Goal: Transaction & Acquisition: Purchase product/service

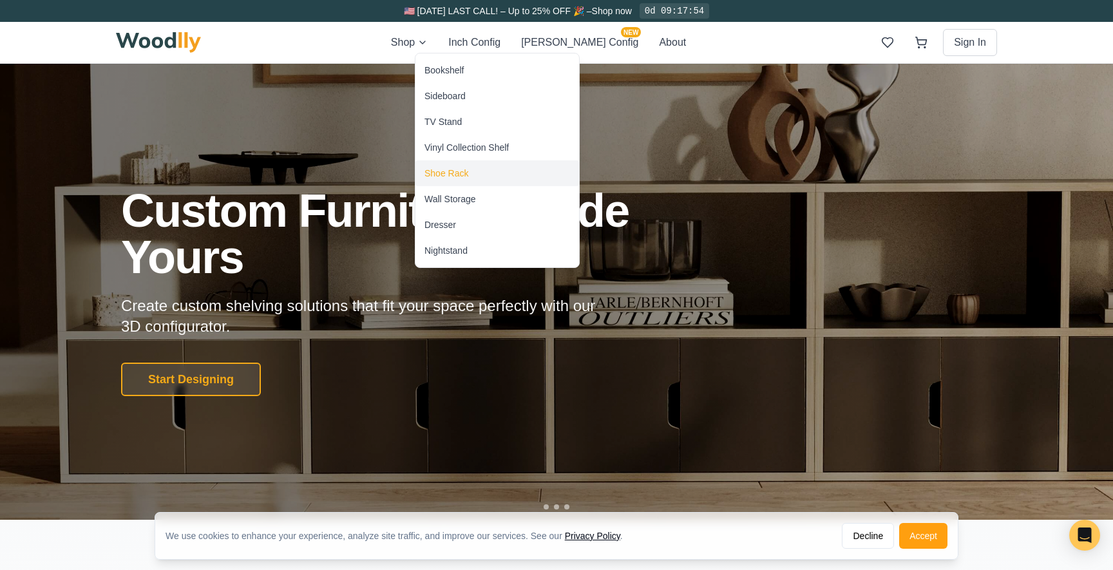
click at [461, 171] on div "Shoe Rack" at bounding box center [447, 173] width 44 height 13
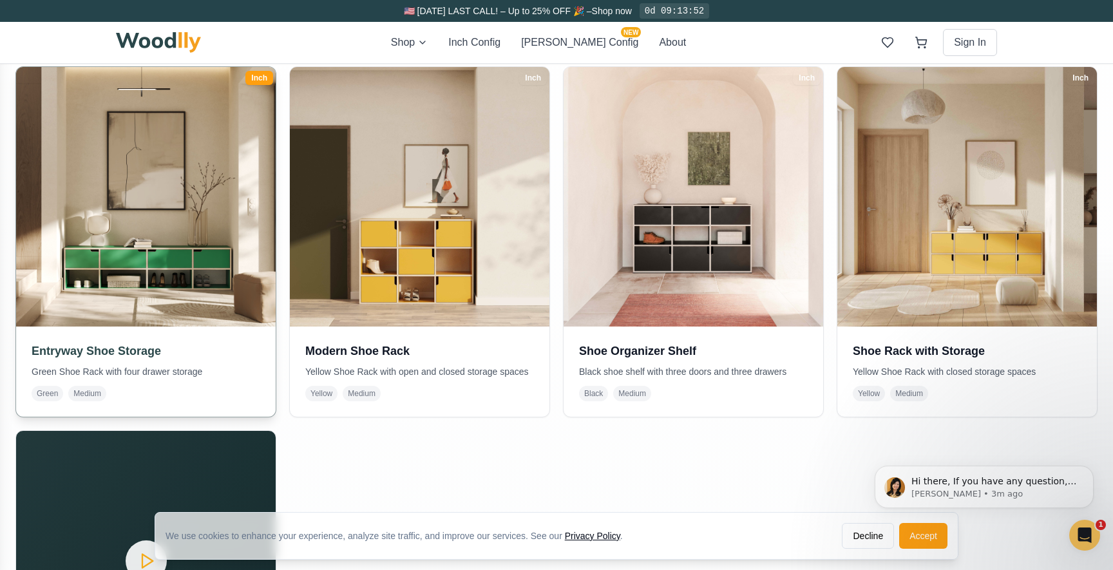
click at [120, 183] on img at bounding box center [146, 197] width 273 height 273
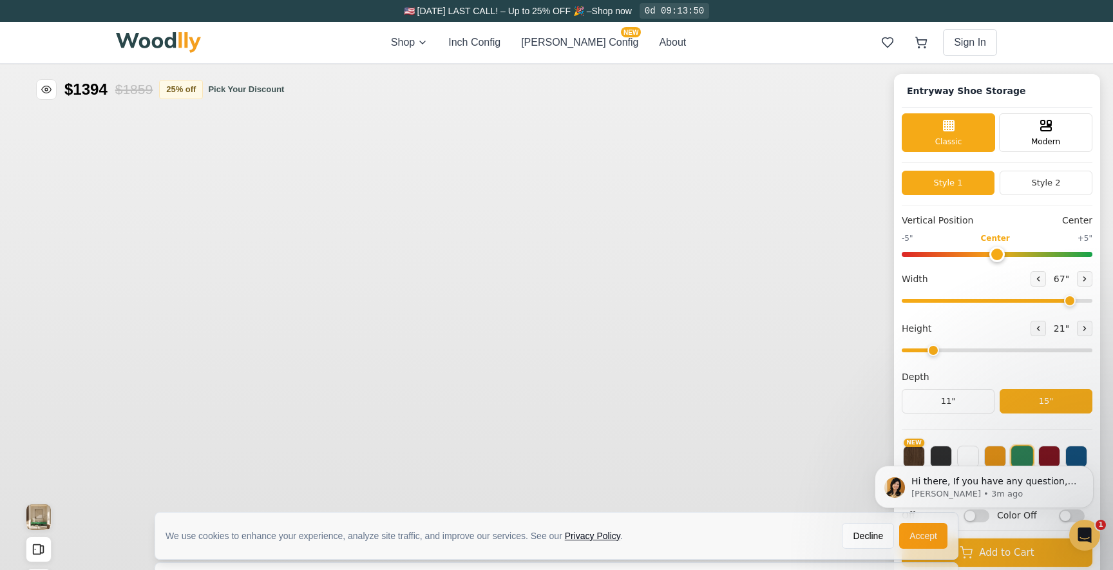
type input "67"
type input "2"
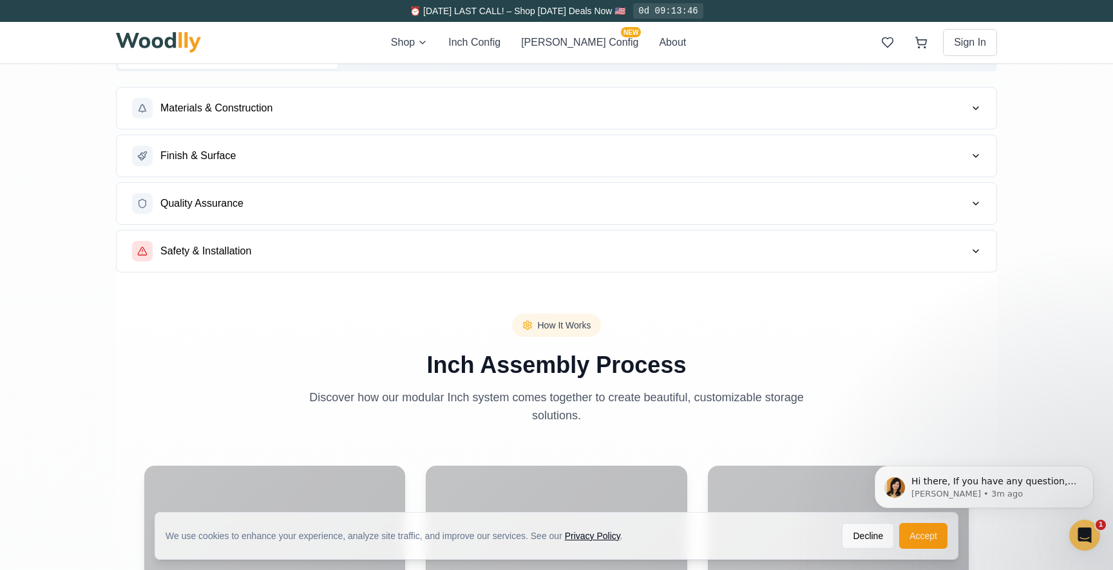
scroll to position [1294, 0]
